Goal: Task Accomplishment & Management: Use online tool/utility

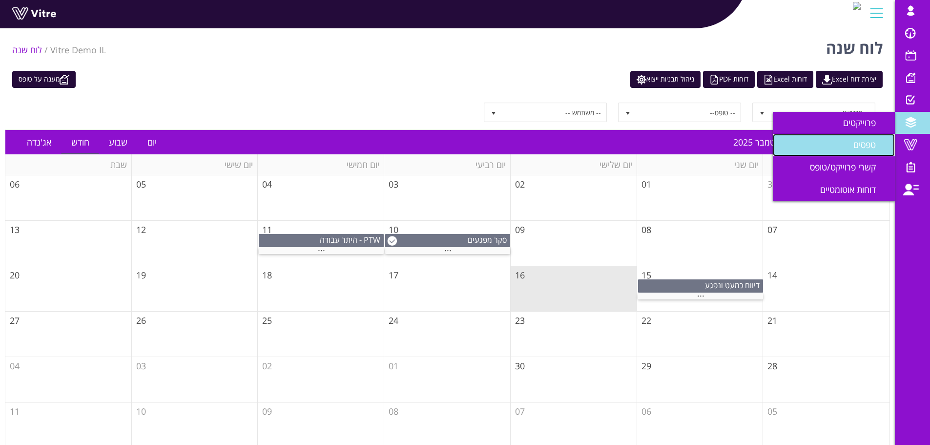
click at [858, 146] on span "טפסים" at bounding box center [870, 145] width 34 height 12
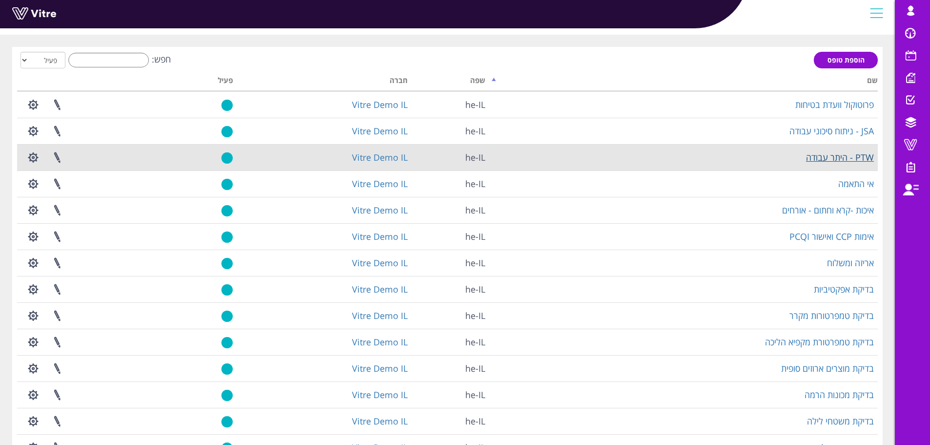
scroll to position [49, 0]
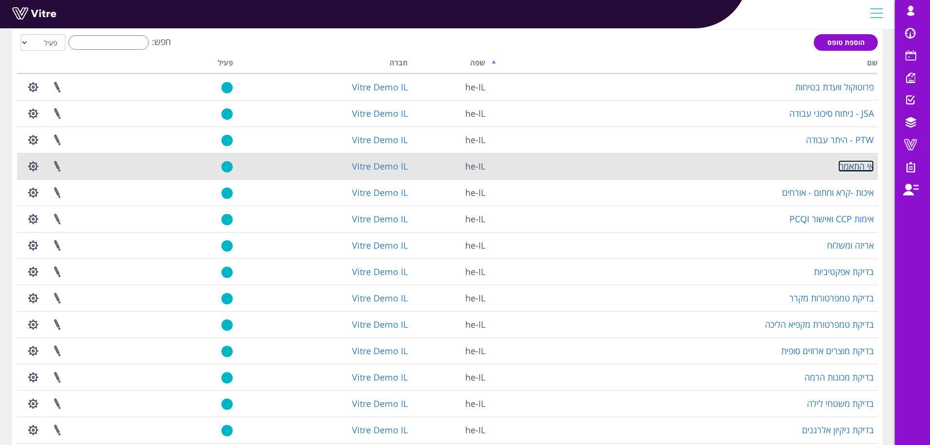
click at [852, 167] on link "אי התאמה" at bounding box center [856, 166] width 36 height 12
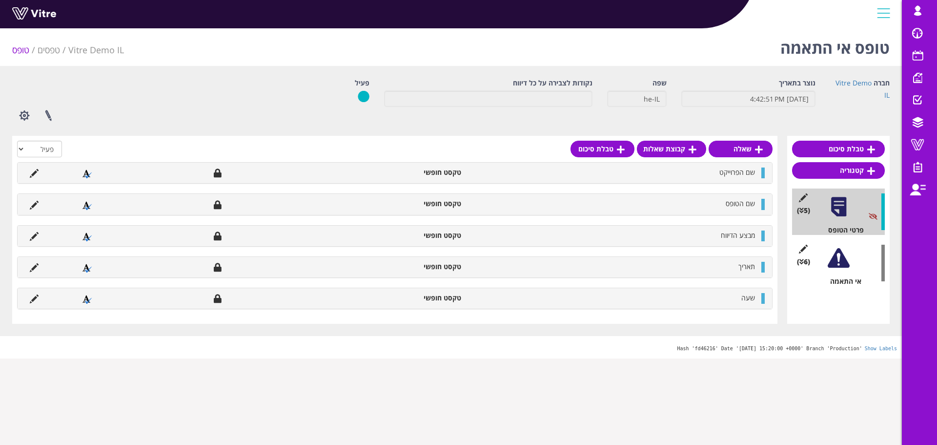
click at [846, 264] on div at bounding box center [839, 258] width 22 height 22
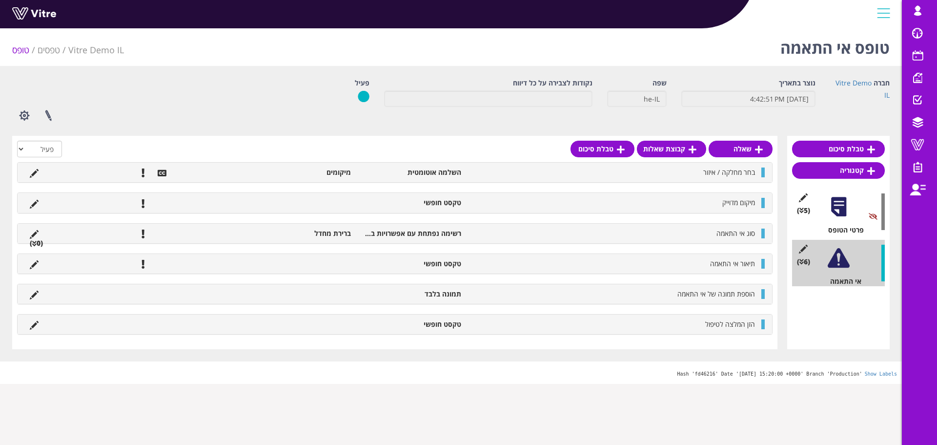
click at [740, 209] on div "מיקום מדוייק טקסט חופשי" at bounding box center [395, 203] width 755 height 20
click at [739, 199] on span "מיקום מדוייק" at bounding box center [738, 202] width 33 height 9
click at [36, 204] on icon at bounding box center [34, 204] width 9 height 9
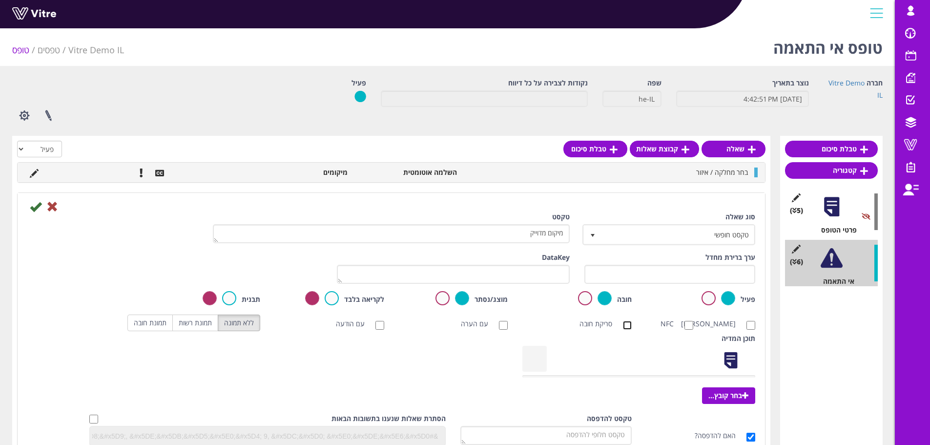
click at [630, 325] on input "סריקת חובה" at bounding box center [627, 325] width 9 height 9
checkbox input "true"
click at [689, 325] on input "NFC" at bounding box center [688, 325] width 9 height 9
checkbox input "true"
click at [628, 322] on input "סריקת חובה" at bounding box center [627, 325] width 9 height 9
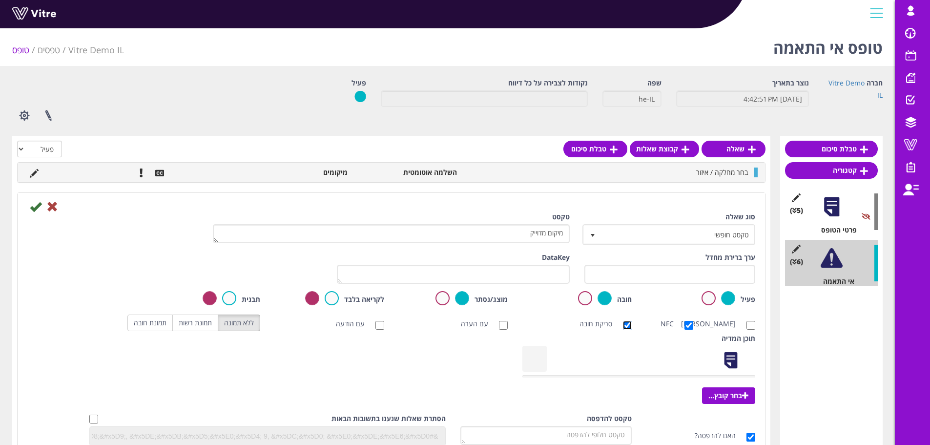
checkbox input "false"
click at [751, 324] on input "סריקת ברקוד" at bounding box center [750, 325] width 9 height 9
checkbox input "true"
click at [36, 209] on icon at bounding box center [36, 207] width 12 height 12
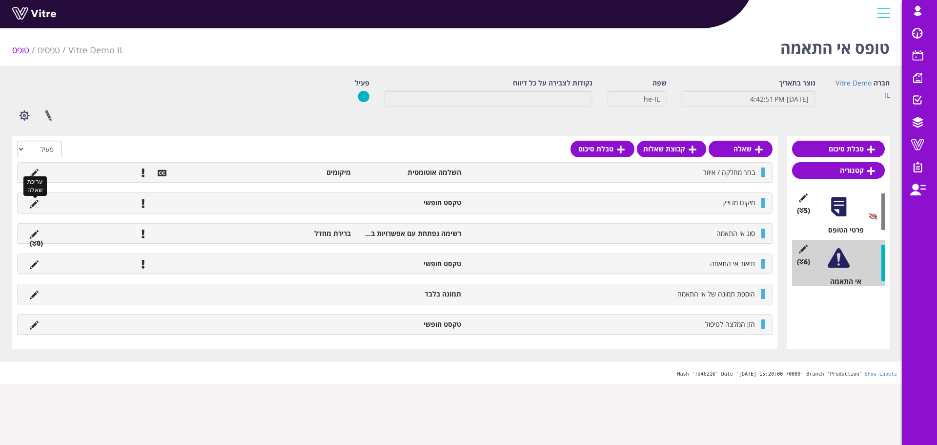
click at [35, 206] on icon at bounding box center [34, 204] width 9 height 9
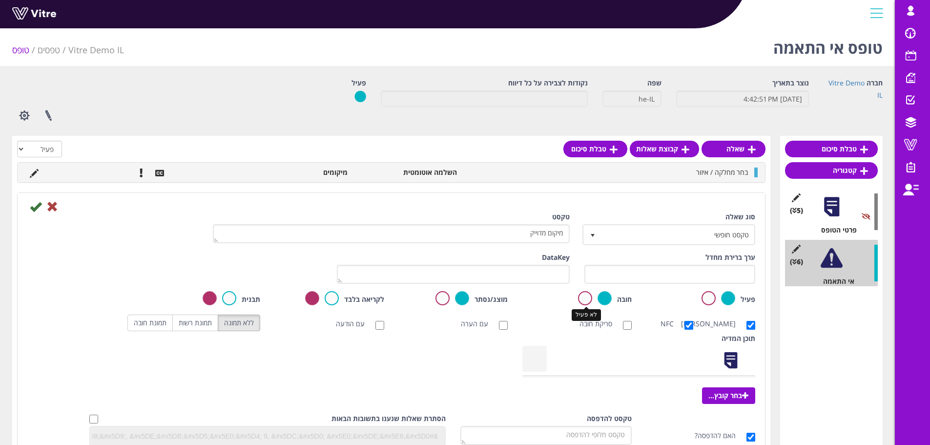
click at [581, 295] on label at bounding box center [585, 298] width 14 height 14
click at [0, 0] on input "radio" at bounding box center [0, 0] width 0 height 0
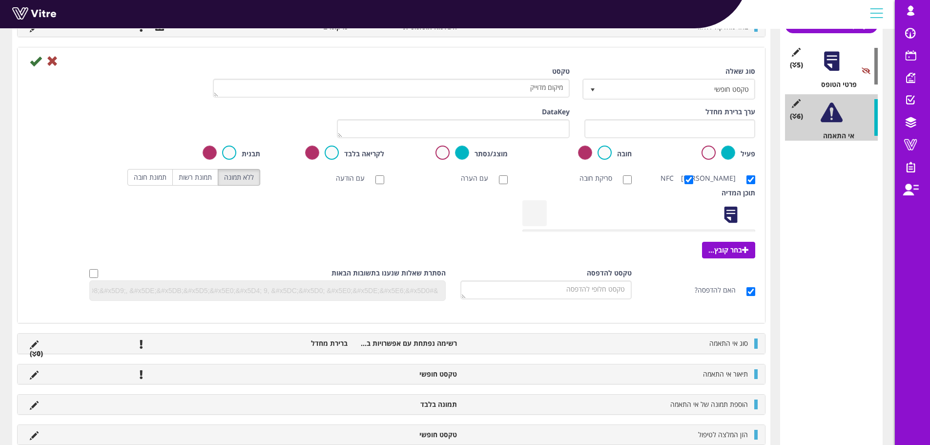
scroll to position [98, 0]
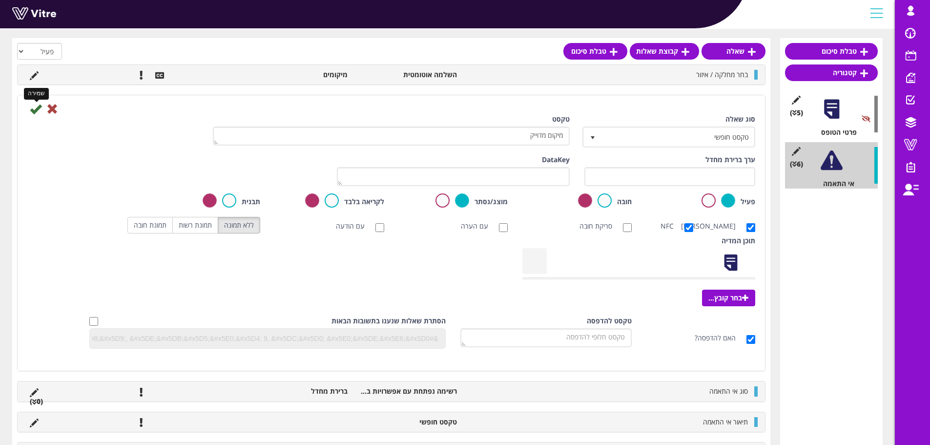
click at [35, 111] on icon at bounding box center [36, 109] width 12 height 12
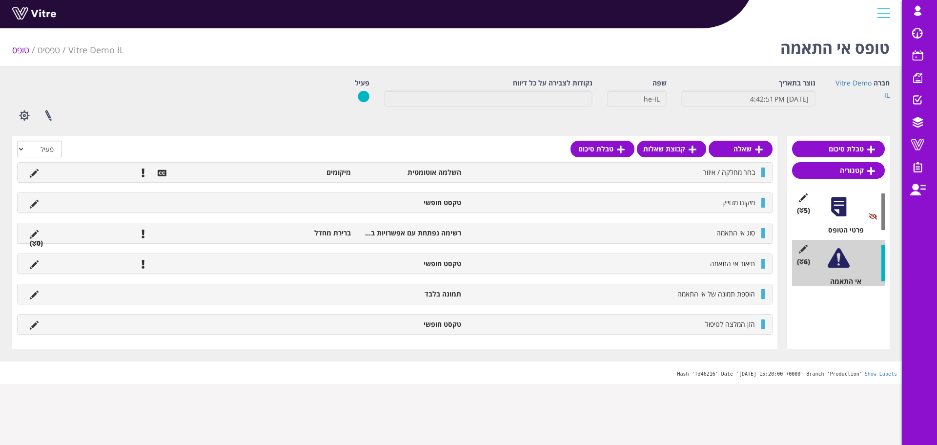
click at [183, 226] on div "סוג אי התאמה רשימה נפתחת עם אפשרויות בחירה ברירת מחדל (0 )" at bounding box center [395, 233] width 755 height 20
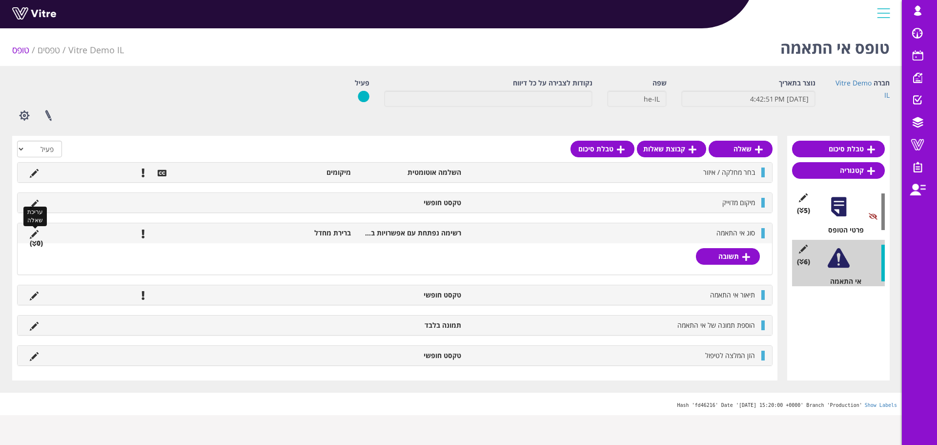
click at [32, 232] on icon at bounding box center [34, 234] width 9 height 9
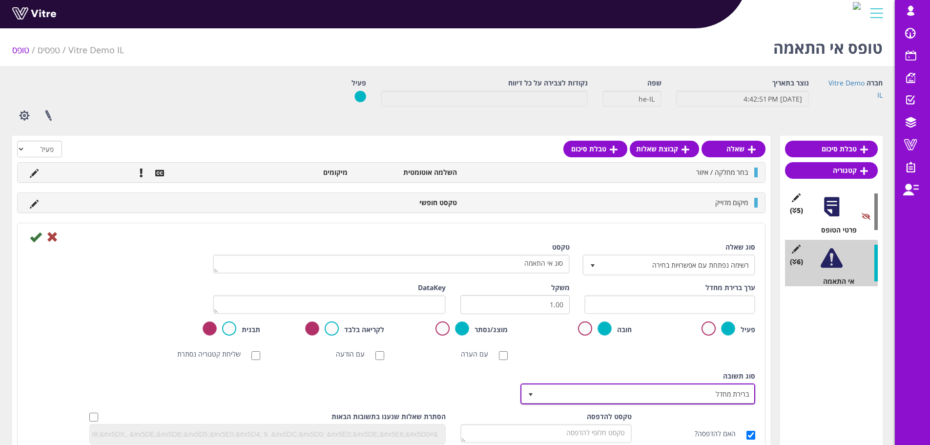
click at [677, 391] on span "ברירת מחדל" at bounding box center [646, 394] width 215 height 18
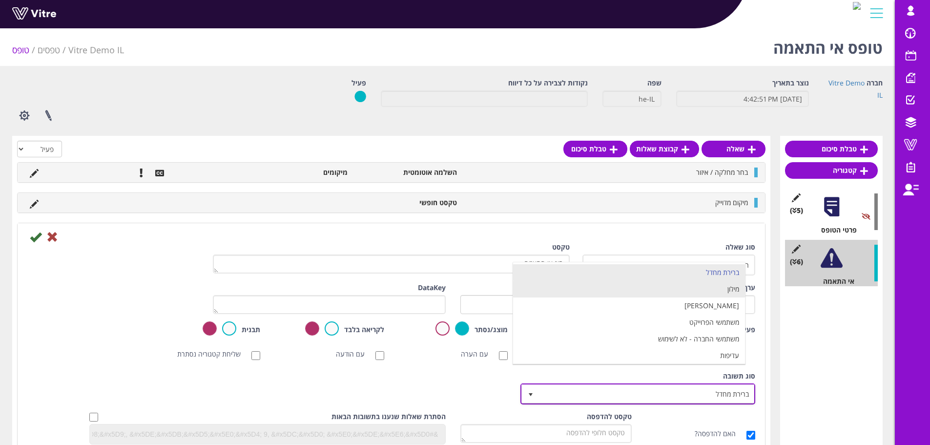
click at [733, 295] on li "מילון" at bounding box center [629, 289] width 232 height 17
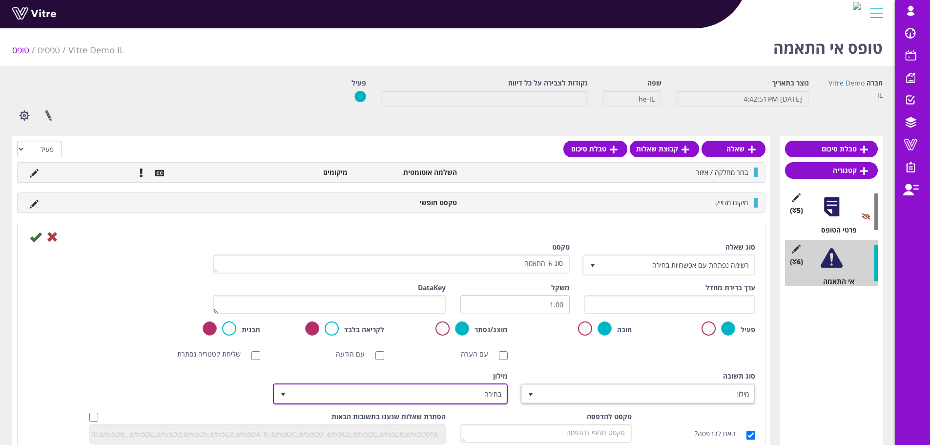
click at [471, 393] on span "בחירה" at bounding box center [398, 394] width 215 height 18
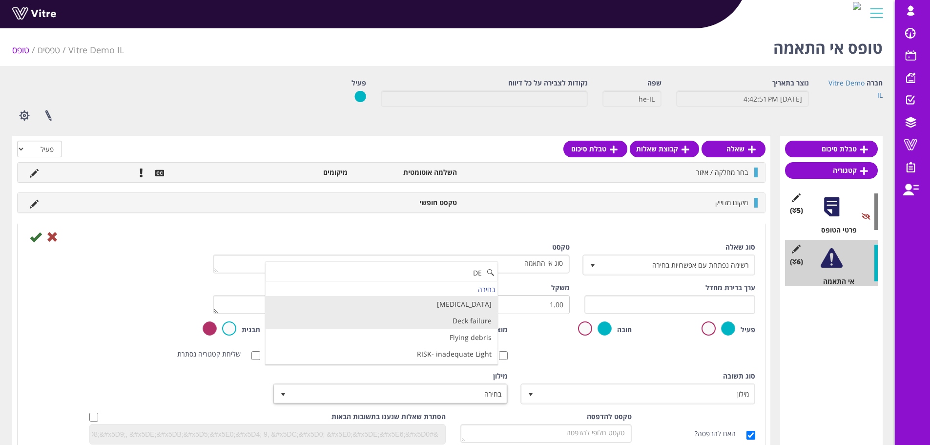
type input "D"
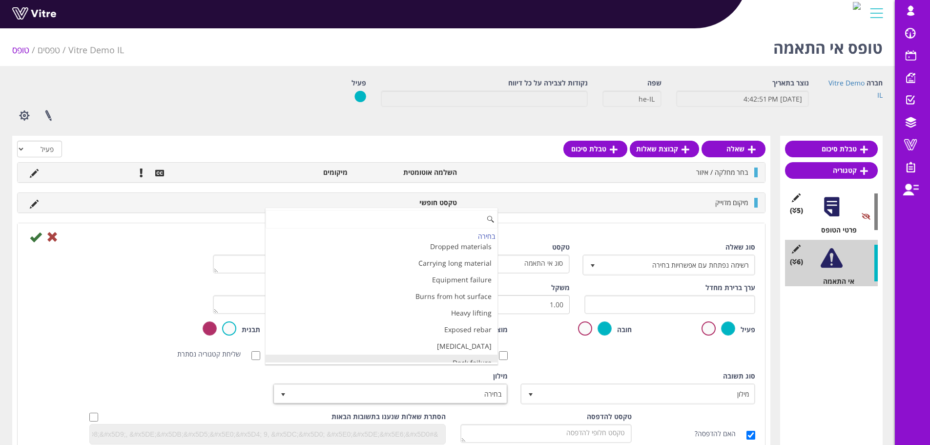
scroll to position [919, 0]
